Goal: Information Seeking & Learning: Learn about a topic

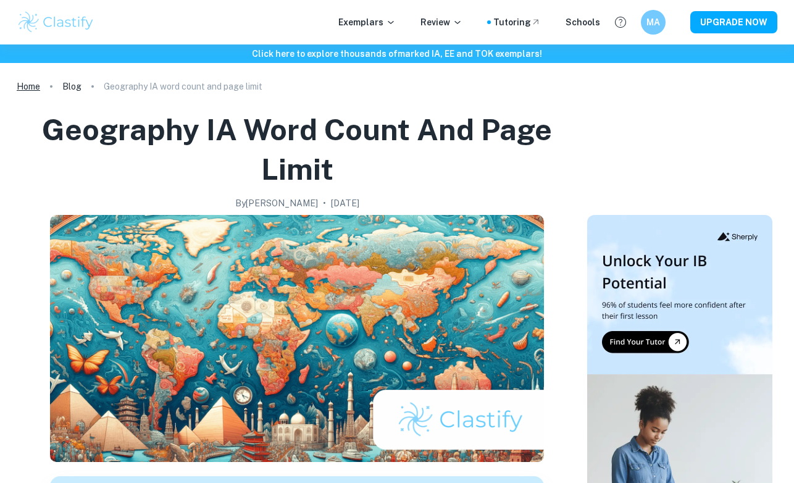
click at [34, 86] on link "Home" at bounding box center [28, 86] width 23 height 17
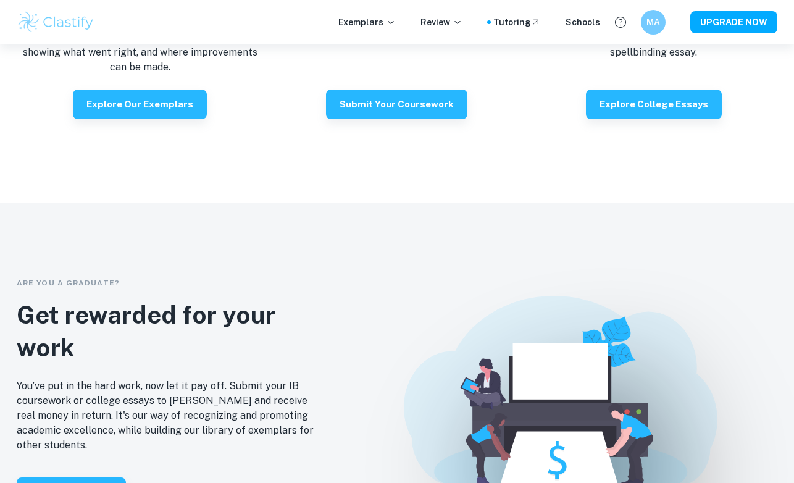
scroll to position [2553, 0]
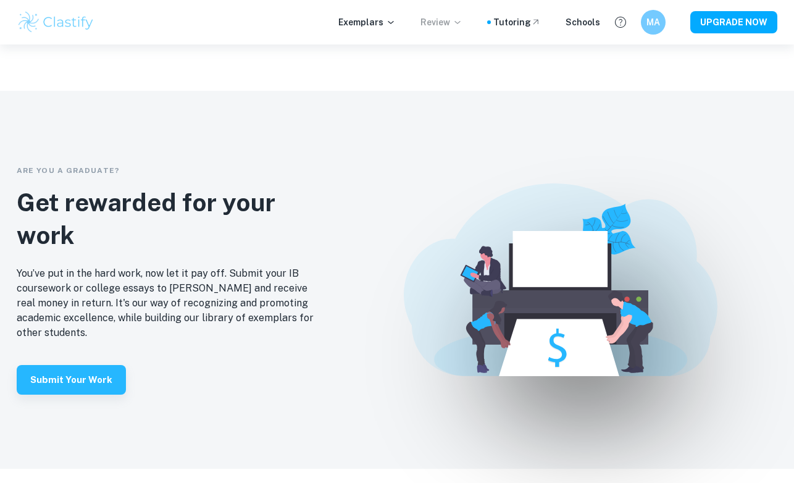
click at [462, 20] on icon at bounding box center [457, 22] width 10 height 10
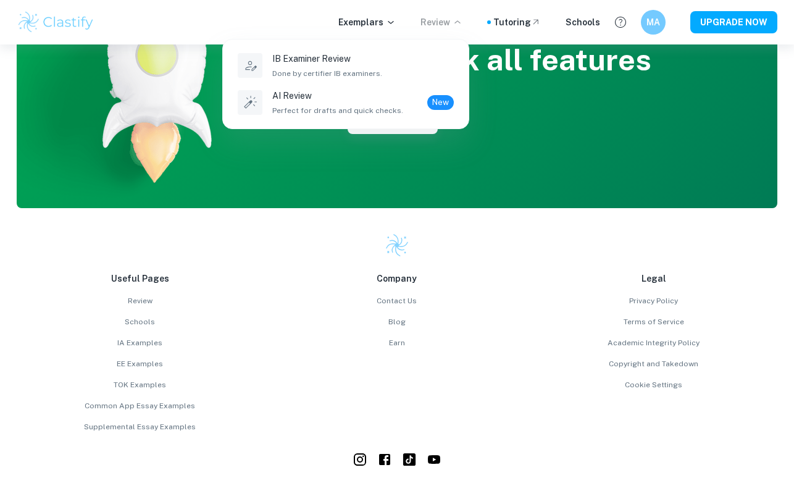
scroll to position [3195, 0]
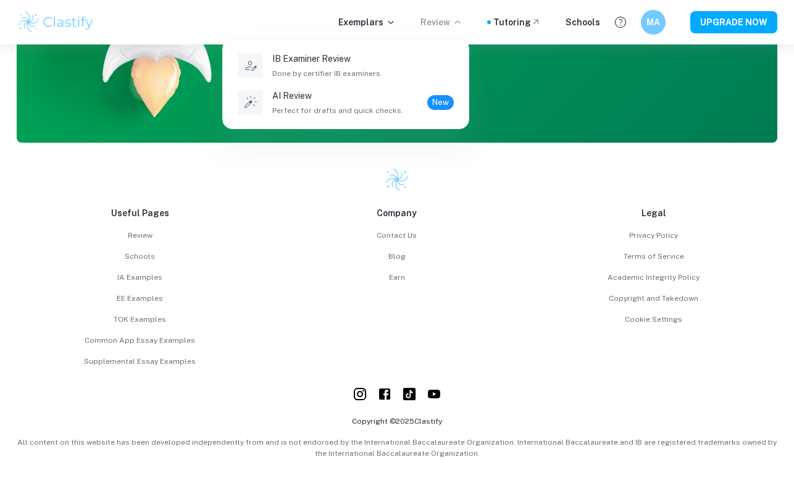
click at [296, 391] on div at bounding box center [397, 241] width 794 height 483
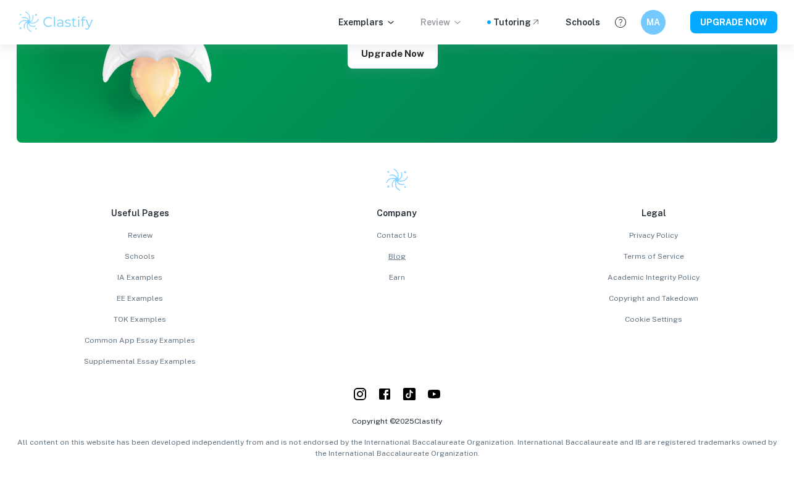
click at [407, 253] on link "Blog" at bounding box center [396, 256] width 247 height 11
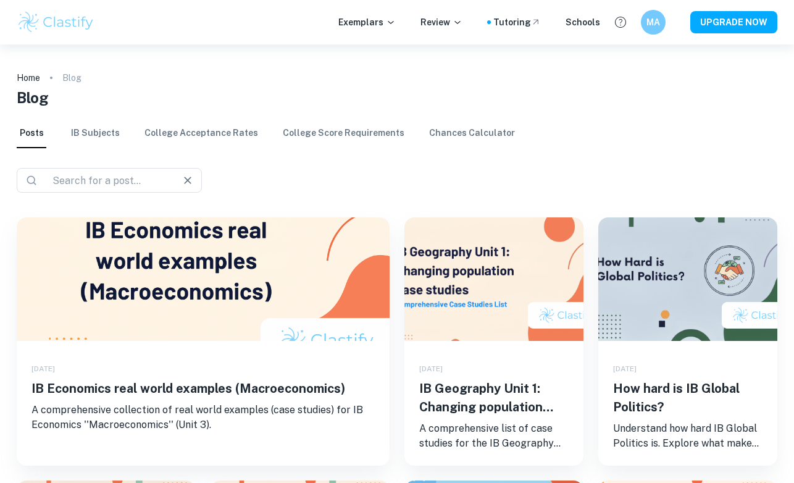
click at [102, 180] on input "text" at bounding box center [105, 180] width 114 height 17
type input "Geography IA"
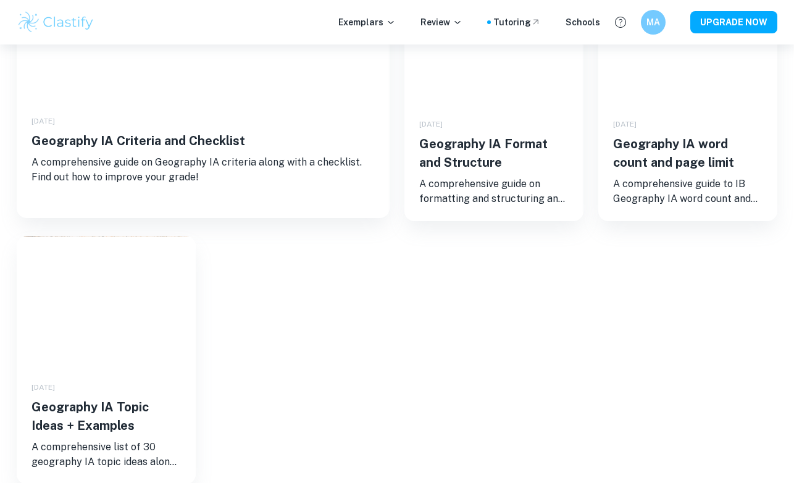
scroll to position [239, 0]
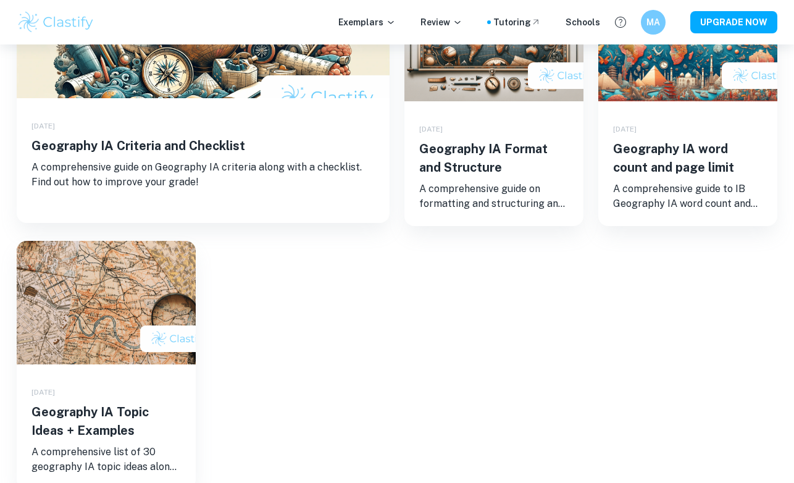
click at [240, 160] on p "A comprehensive guide on Geography IA criteria along with a checklist. Find out…" at bounding box center [202, 175] width 343 height 30
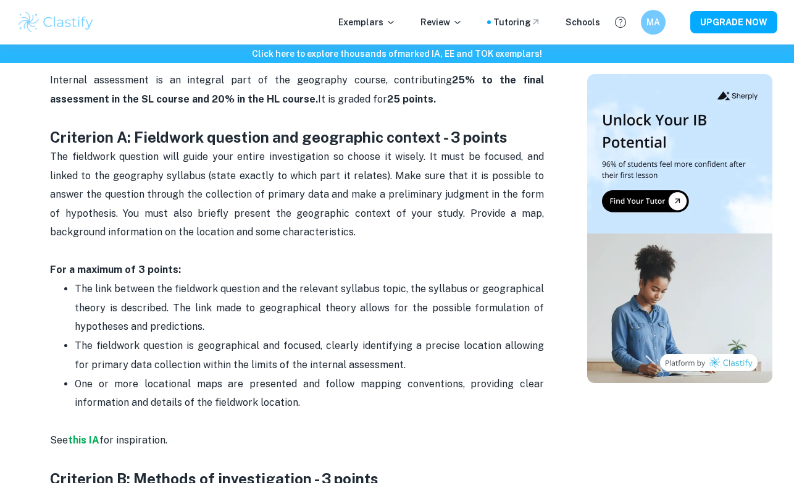
scroll to position [581, 0]
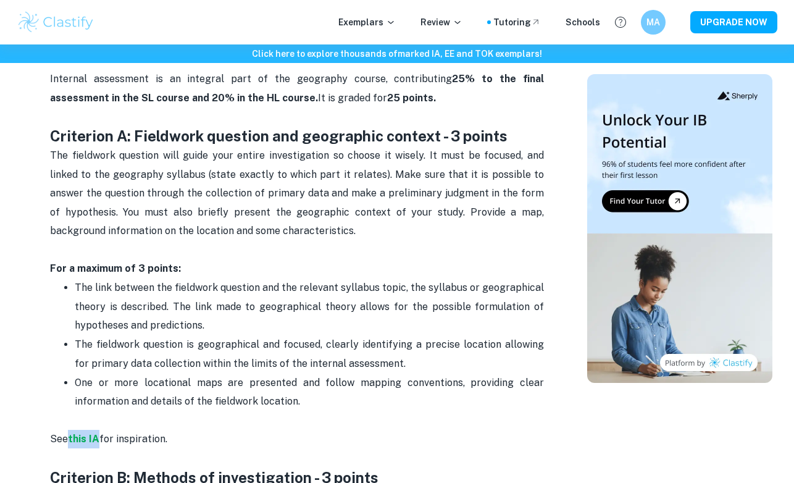
click at [407, 120] on p "Don't waste your time working on IAs not knowing the assessment criteria. Getti…" at bounding box center [297, 51] width 494 height 150
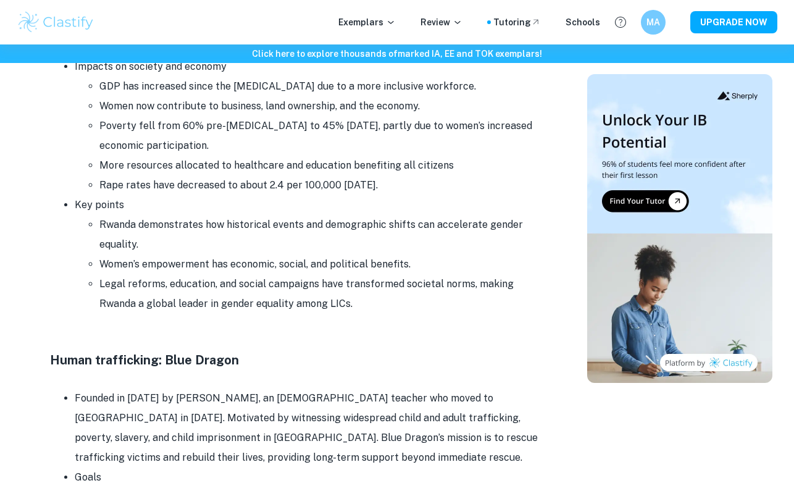
scroll to position [11271, 0]
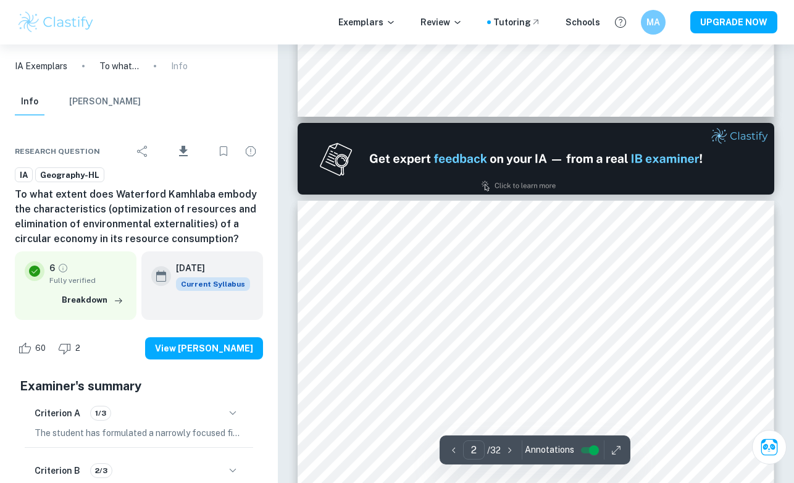
scroll to position [891, 0]
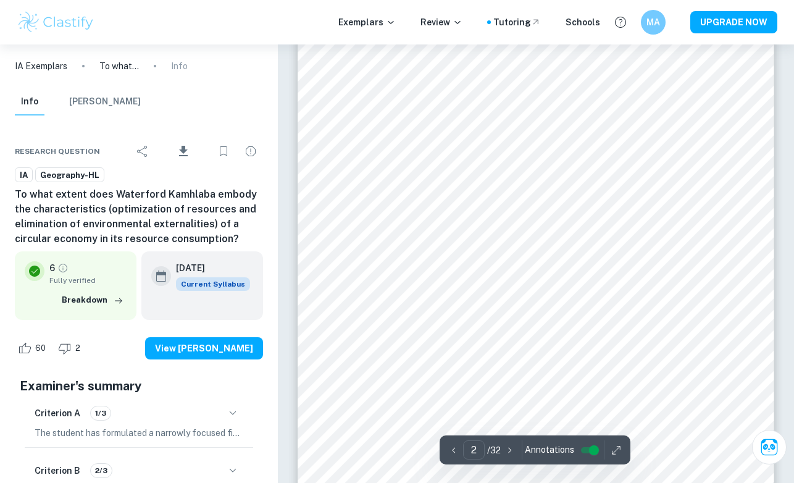
type input "1"
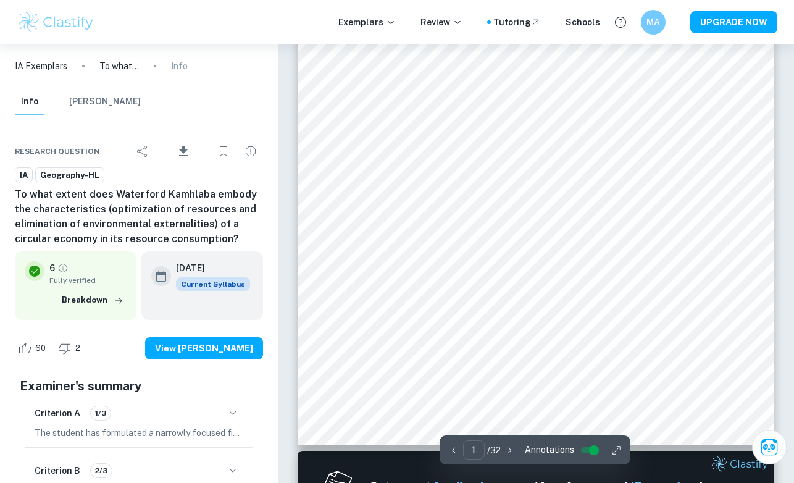
scroll to position [257, 0]
